Goal: Task Accomplishment & Management: Manage account settings

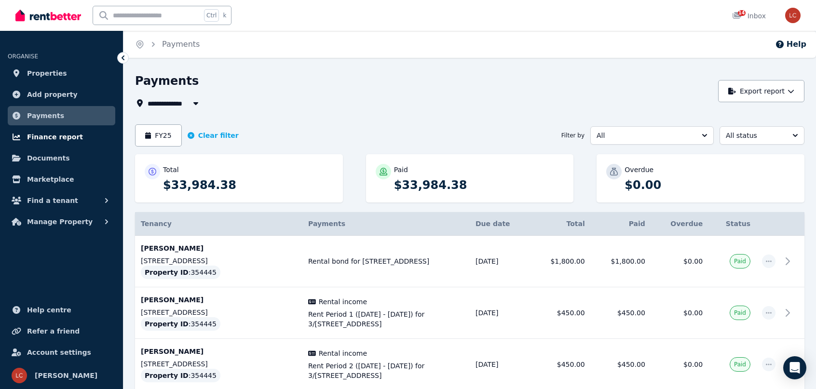
click at [50, 141] on span "Finance report" at bounding box center [55, 137] width 56 height 12
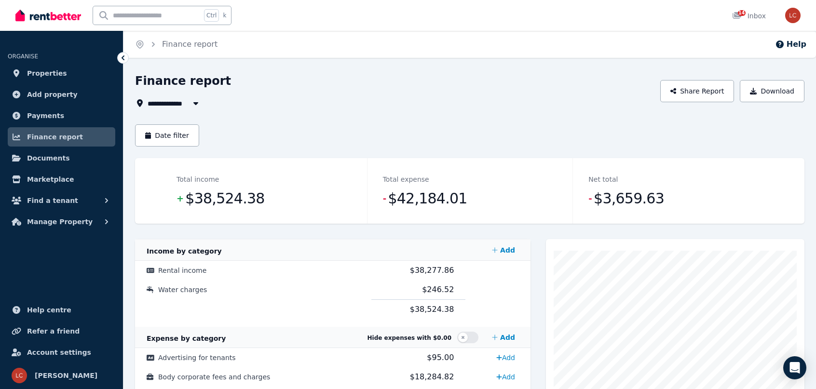
click at [161, 101] on span "All Properties" at bounding box center [179, 103] width 62 height 12
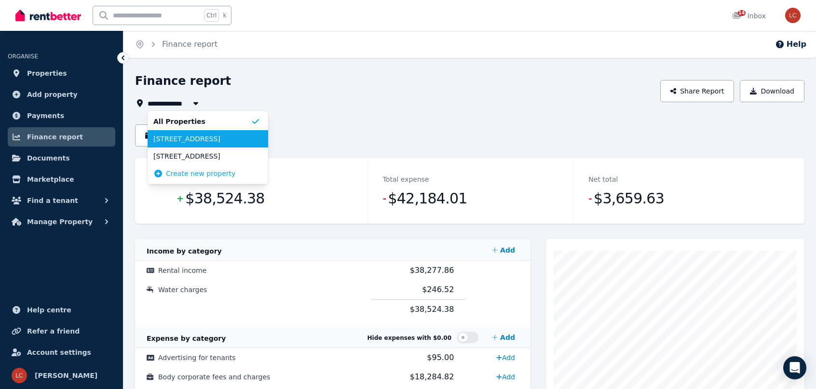
click at [175, 137] on span "[STREET_ADDRESS]" at bounding box center [201, 139] width 97 height 10
type input "**********"
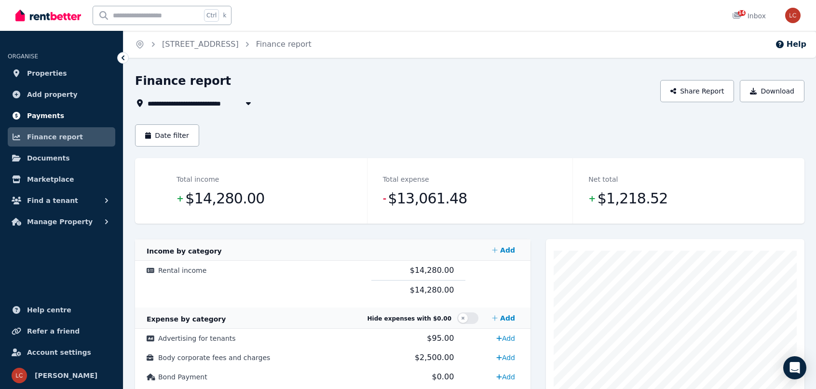
click at [60, 114] on link "Payments" at bounding box center [62, 115] width 108 height 19
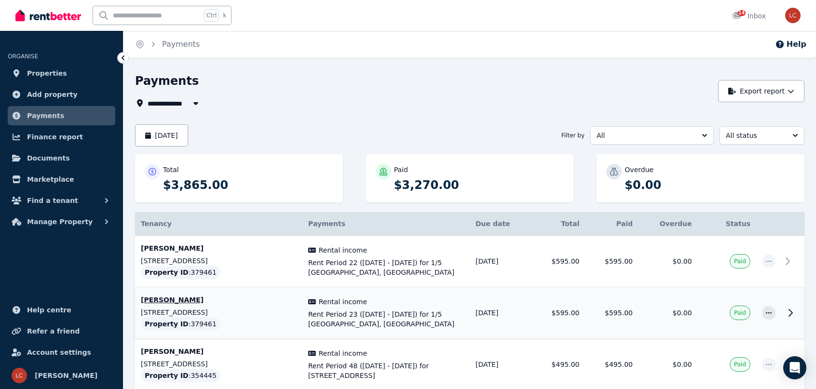
scroll to position [241, 0]
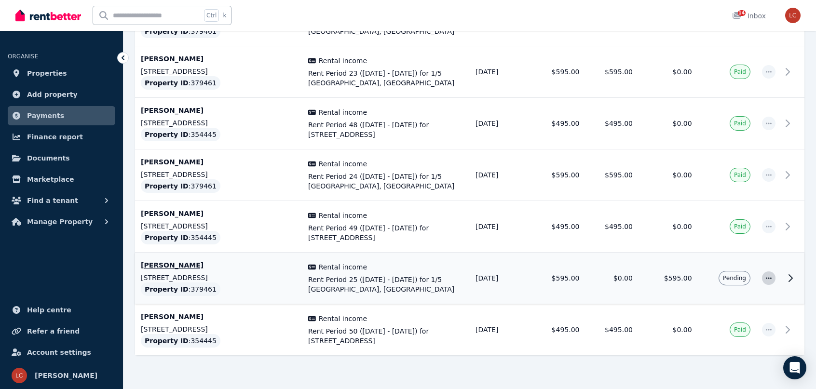
click at [774, 274] on span "button" at bounding box center [769, 279] width 14 height 14
click at [737, 318] on span "Mark as paid" at bounding box center [737, 324] width 62 height 12
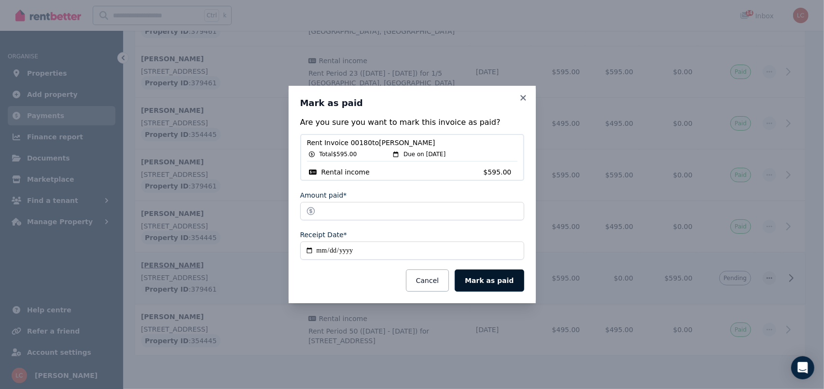
click at [489, 285] on button "Mark as paid" at bounding box center [488, 281] width 69 height 22
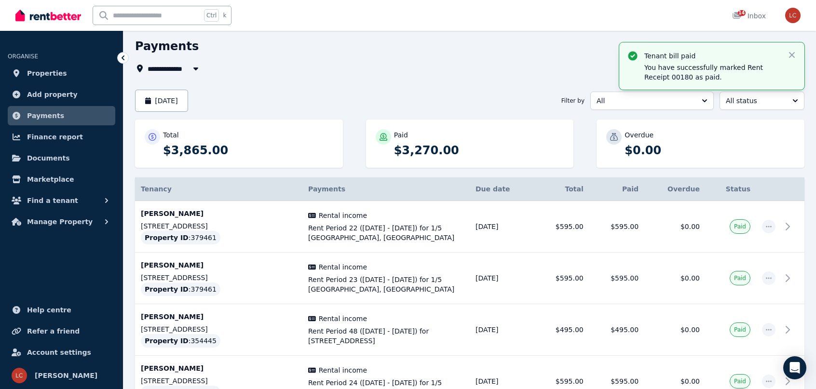
scroll to position [0, 0]
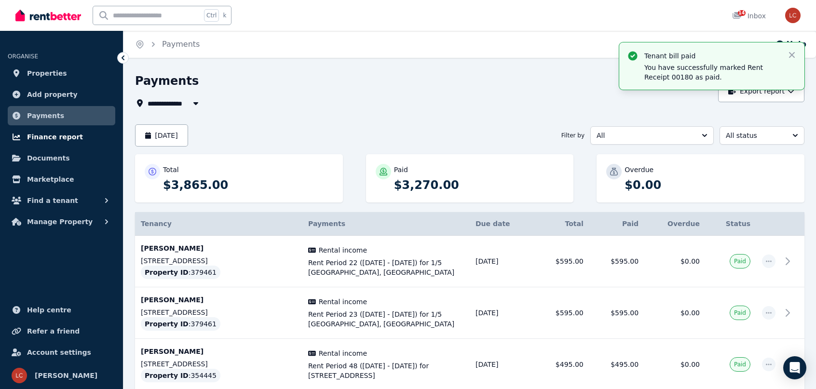
click at [53, 143] on link "Finance report" at bounding box center [62, 136] width 108 height 19
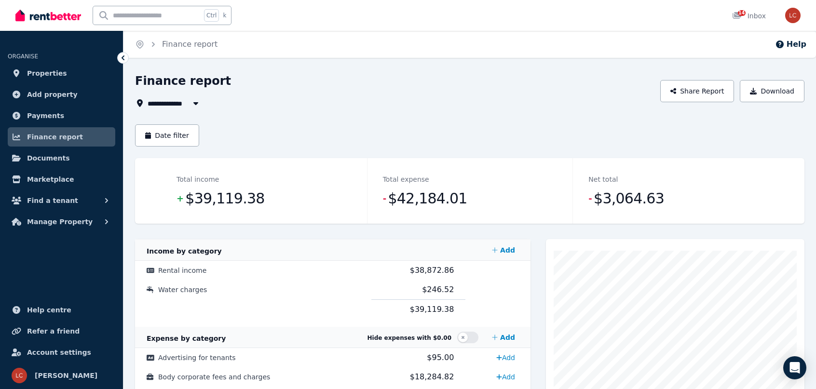
click at [165, 108] on span "All Properties" at bounding box center [179, 103] width 62 height 12
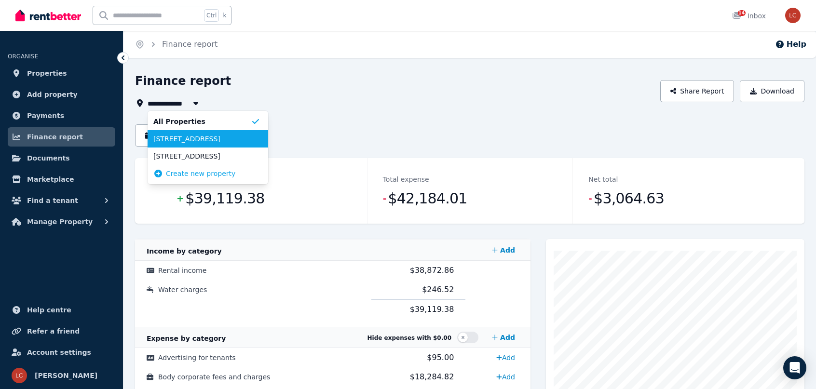
click at [174, 141] on span "[STREET_ADDRESS]" at bounding box center [201, 139] width 97 height 10
type input "**********"
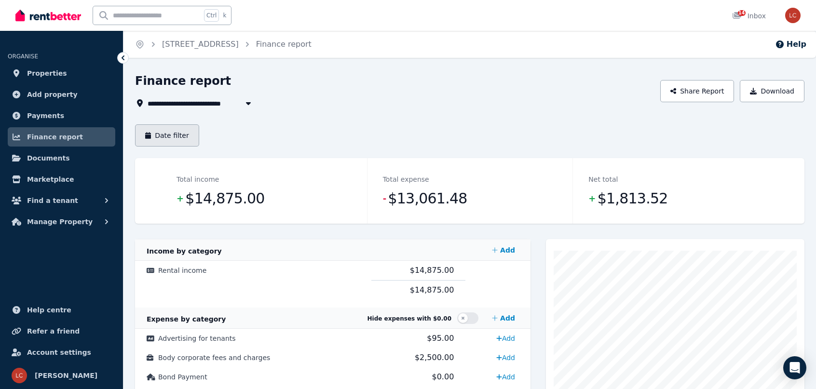
click at [179, 136] on button "Date filter" at bounding box center [167, 135] width 64 height 22
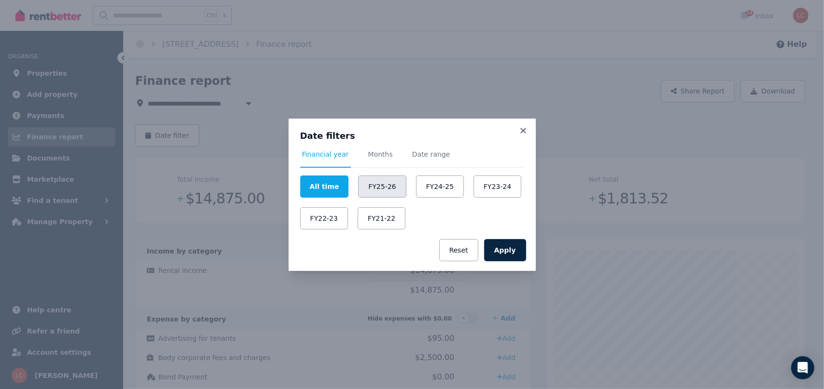
click at [372, 183] on button "FY25-26" at bounding box center [382, 187] width 48 height 22
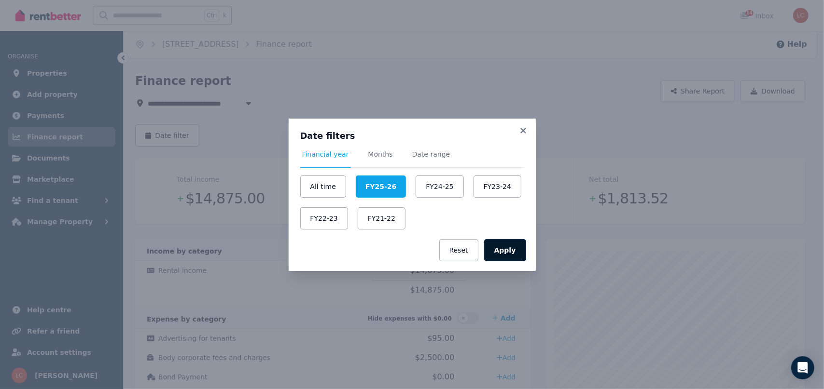
click at [518, 256] on button "Apply" at bounding box center [505, 250] width 42 height 22
